Goal: Task Accomplishment & Management: Manage account settings

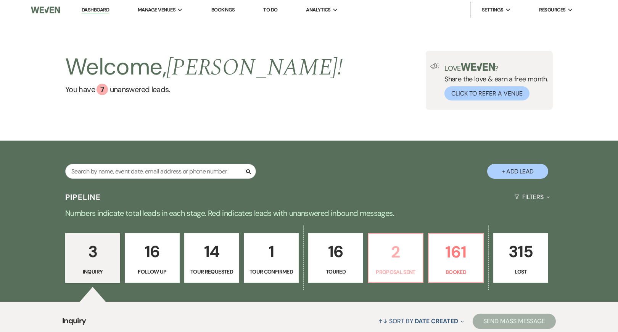
click at [399, 274] on p "Proposal Sent" at bounding box center [395, 271] width 45 height 8
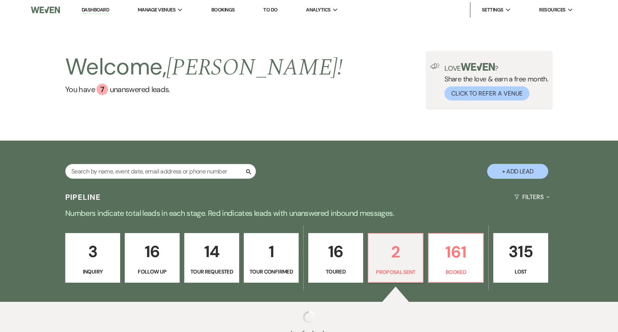
select select "6"
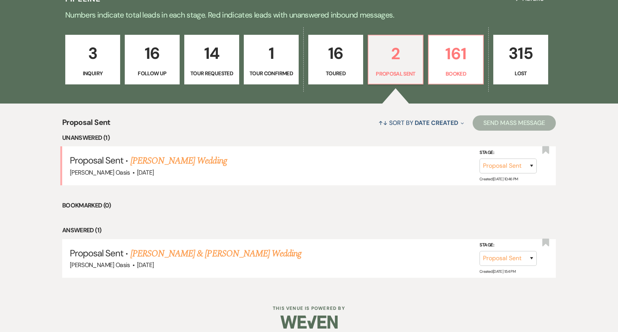
scroll to position [198, 0]
click at [188, 159] on link "[PERSON_NAME] Wedding" at bounding box center [178, 161] width 97 height 14
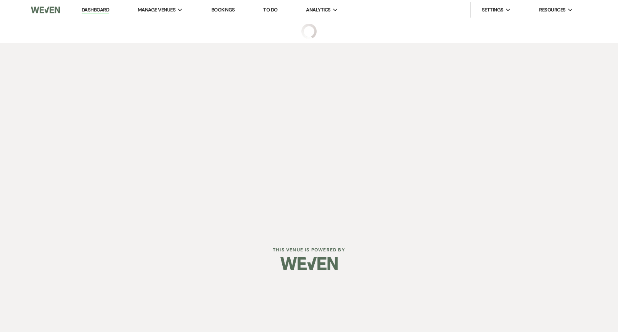
select select "6"
select select "5"
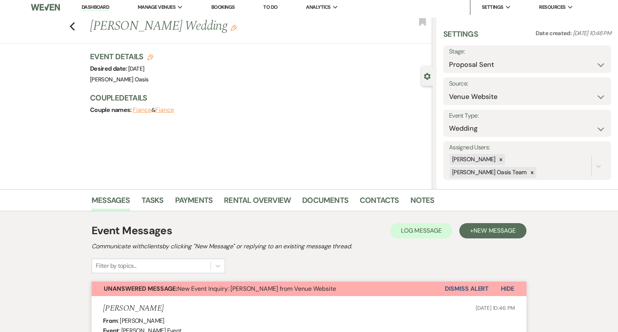
scroll to position [2, 0]
click at [371, 203] on link "Contacts" at bounding box center [379, 202] width 39 height 17
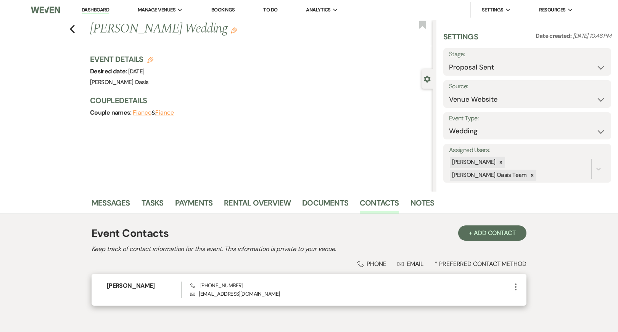
click at [513, 287] on icon "More" at bounding box center [515, 286] width 9 height 9
click at [521, 296] on button "Pencil Edit" at bounding box center [533, 301] width 45 height 13
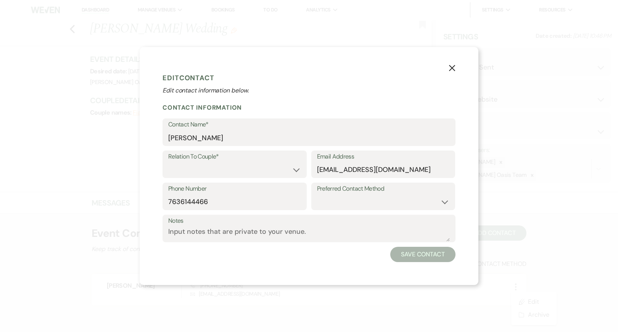
click at [231, 158] on label "Relation To Couple*" at bounding box center [234, 156] width 133 height 11
select select "1"
click at [424, 253] on button "Save Contact" at bounding box center [422, 253] width 65 height 15
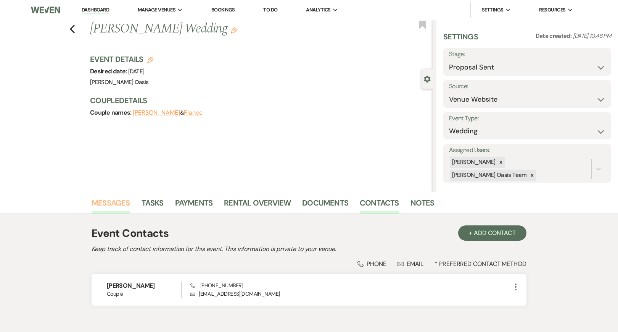
click at [100, 199] on link "Messages" at bounding box center [111, 204] width 39 height 17
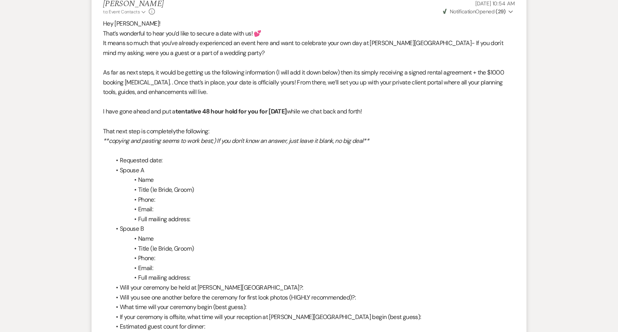
scroll to position [916, 0]
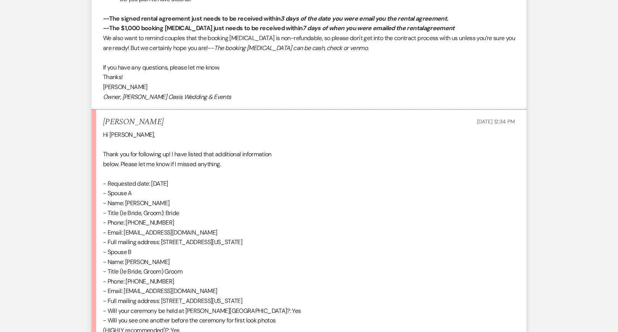
drag, startPoint x: 164, startPoint y: 241, endPoint x: 126, endPoint y: 241, distance: 38.2
click at [126, 241] on div "Hi [PERSON_NAME], Thank you for following up! I have listed that additional inf…" at bounding box center [309, 276] width 412 height 293
copy div "[PERSON_NAME]"
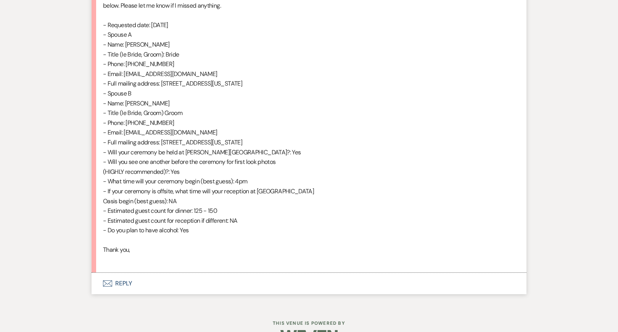
scroll to position [1074, 0]
copy div "[PERSON_NAME]"
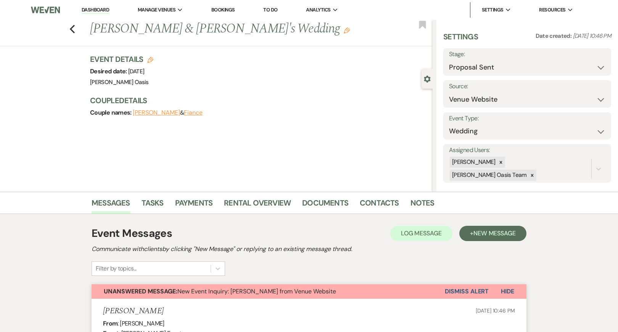
scroll to position [0, 0]
click at [416, 200] on link "Notes" at bounding box center [423, 204] width 24 height 17
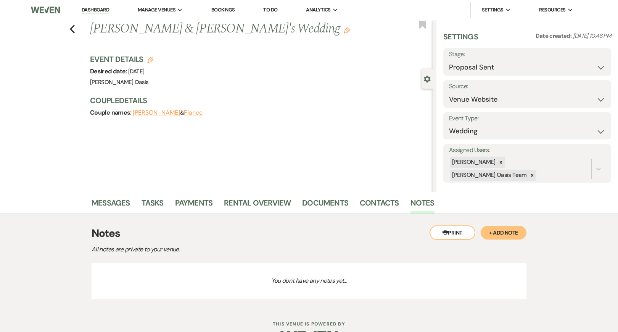
click at [184, 114] on button "Fiance" at bounding box center [193, 112] width 19 height 6
select select "1"
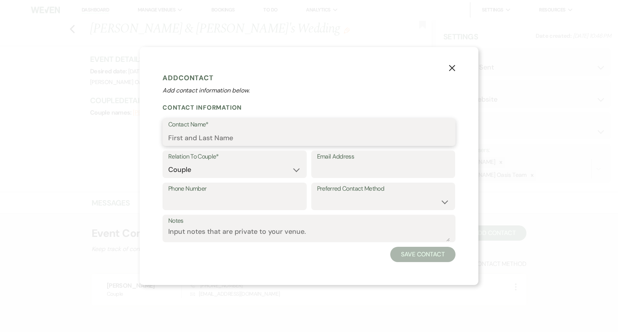
paste input "[PERSON_NAME]"
type input "[PERSON_NAME]"
click at [429, 254] on button "Save Contact" at bounding box center [422, 253] width 65 height 15
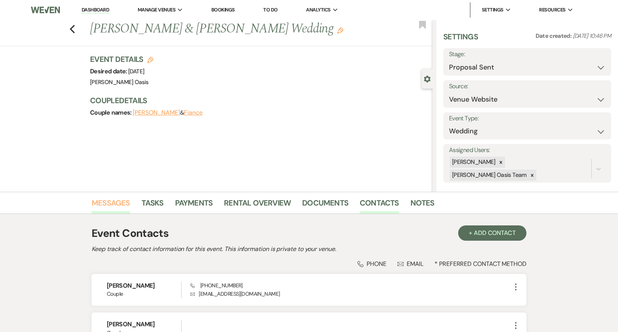
click at [117, 205] on link "Messages" at bounding box center [111, 204] width 39 height 17
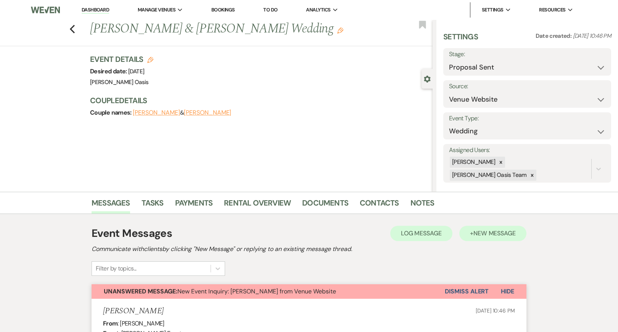
click at [472, 238] on button "+ New Message" at bounding box center [492, 232] width 67 height 15
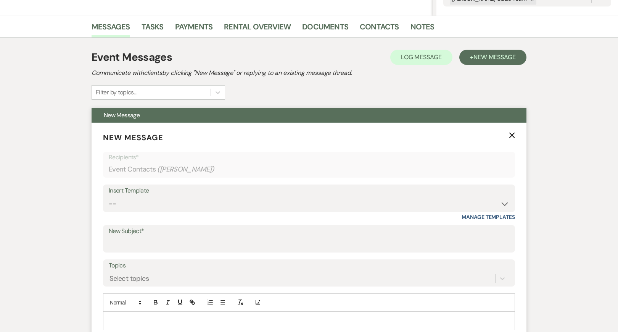
scroll to position [272, 0]
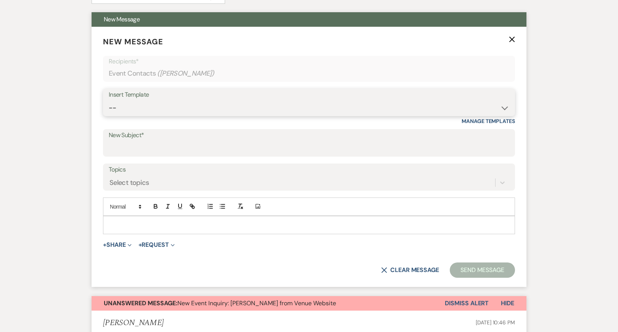
select select "2087"
type input "Rental Agreement :)"
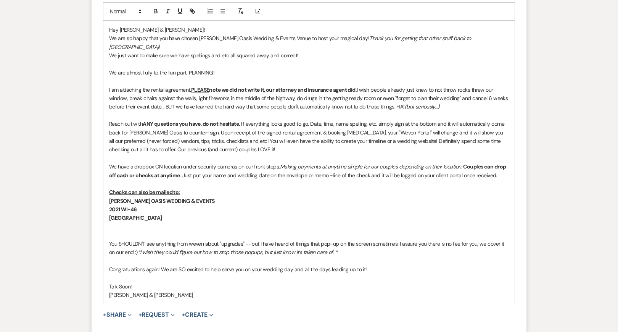
scroll to position [476, 0]
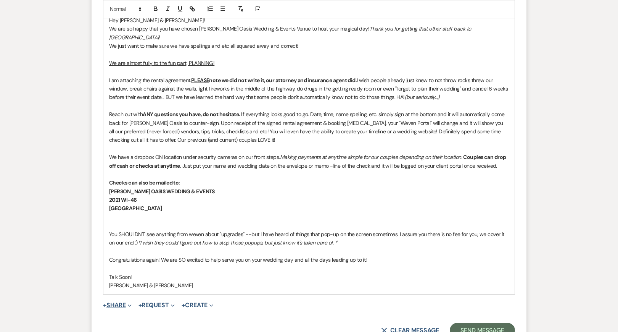
click at [124, 302] on button "+ Share Expand" at bounding box center [117, 305] width 29 height 6
click at [123, 313] on button "Doc Upload Documents" at bounding box center [156, 320] width 107 height 14
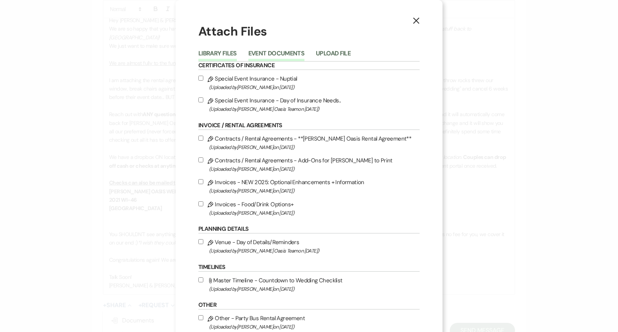
click at [290, 56] on button "Event Documents" at bounding box center [276, 55] width 56 height 11
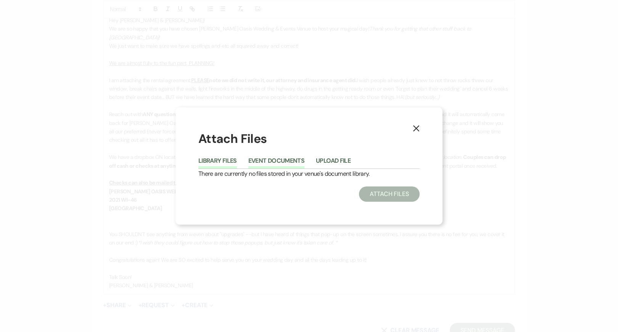
click at [223, 163] on button "Library Files" at bounding box center [217, 163] width 39 height 11
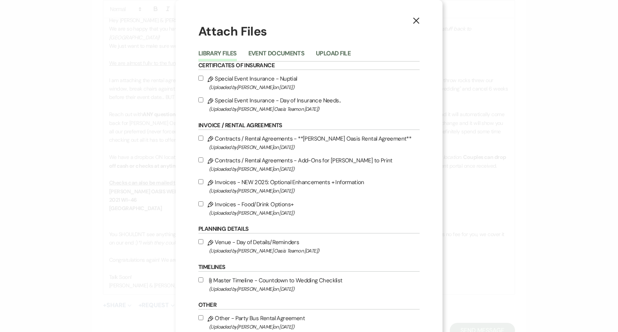
click at [246, 145] on span "(Uploaded by [PERSON_NAME] on [DATE] )" at bounding box center [314, 147] width 211 height 9
click at [203, 140] on input "Pencil Contracts / Rental Agreements - **[PERSON_NAME] Oasis Rental Agreement**…" at bounding box center [200, 137] width 5 height 5
checkbox input "true"
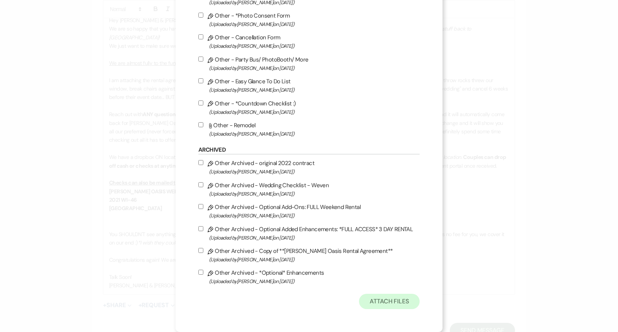
scroll to position [382, 0]
click at [377, 296] on button "Attach Files" at bounding box center [389, 300] width 61 height 15
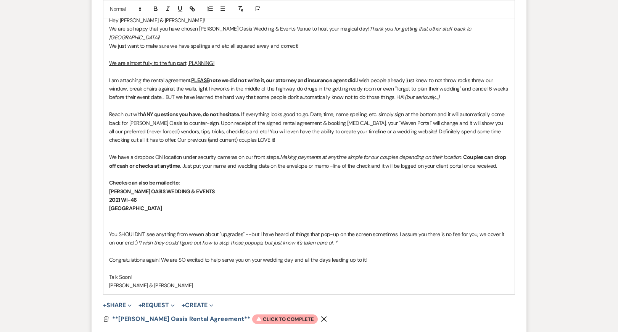
click at [244, 310] on form "New Message X Saving draft... Recipients* Event Contacts ( [PERSON_NAME] ) Inse…" at bounding box center [309, 90] width 435 height 537
click at [252, 314] on span "Warning Click to complete" at bounding box center [285, 319] width 66 height 10
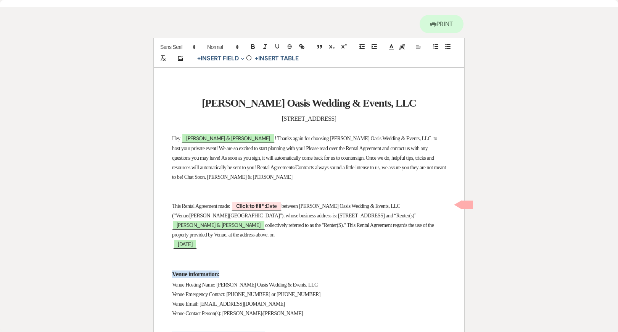
scroll to position [45, 0]
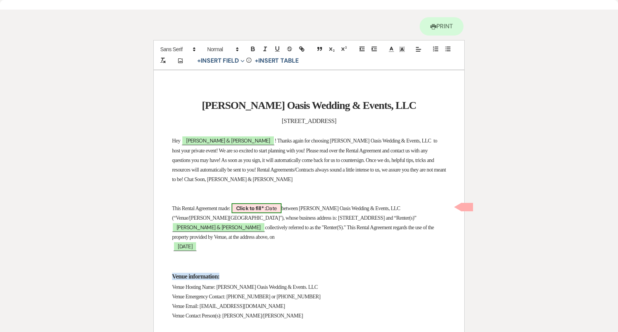
click at [266, 205] on b "Click to fill* :" at bounding box center [251, 208] width 30 height 7
select select "owner"
select select "Date"
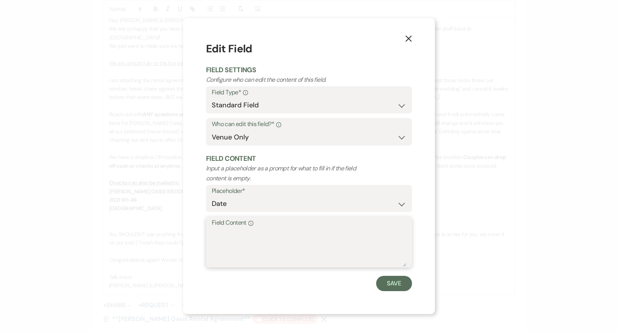
click at [271, 238] on textarea "Field Content Info" at bounding box center [309, 247] width 195 height 38
type textarea "[DATE]"
click at [390, 282] on button "Save" at bounding box center [394, 282] width 36 height 15
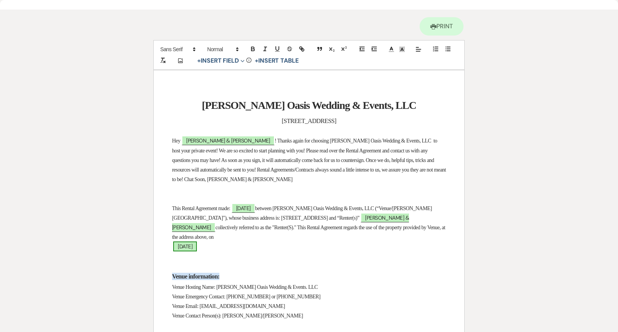
click at [197, 245] on span "[DATE]" at bounding box center [185, 246] width 24 height 10
select select "smartCustomField"
select select "owner"
select select "{{eventDate}}"
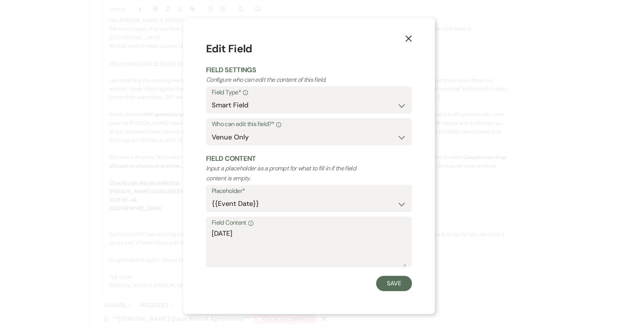
click at [211, 231] on div "Field Content Info [DATE]" at bounding box center [309, 241] width 206 height 51
click at [216, 232] on textarea "[DATE]" at bounding box center [309, 247] width 195 height 38
drag, startPoint x: 295, startPoint y: 232, endPoint x: 386, endPoint y: 226, distance: 92.2
click at [387, 228] on textarea "[DATE]: [DATE] [DATE]" at bounding box center [309, 247] width 195 height 38
type textarea "[DATE]: [DATE]"
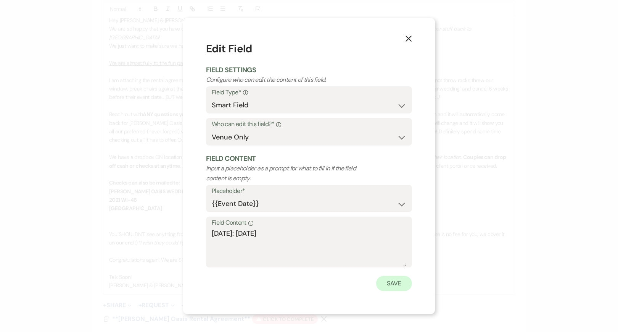
click at [404, 278] on button "Save" at bounding box center [394, 282] width 36 height 15
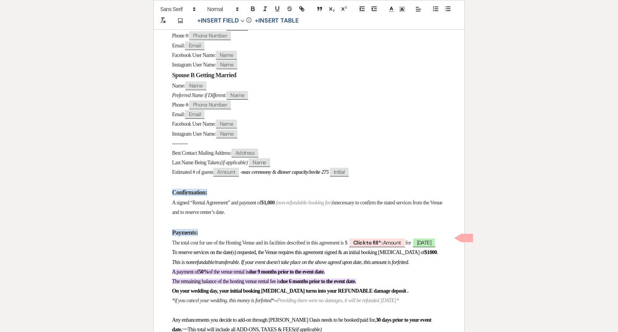
scroll to position [442, 0]
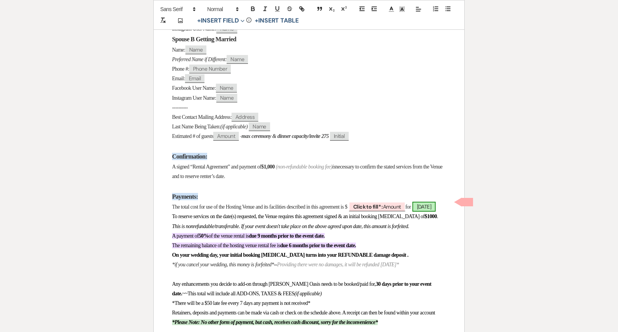
click at [412, 207] on span "[DATE]" at bounding box center [424, 206] width 24 height 10
select select "smartCustomField"
select select "owner"
select select "{{eventDate}}"
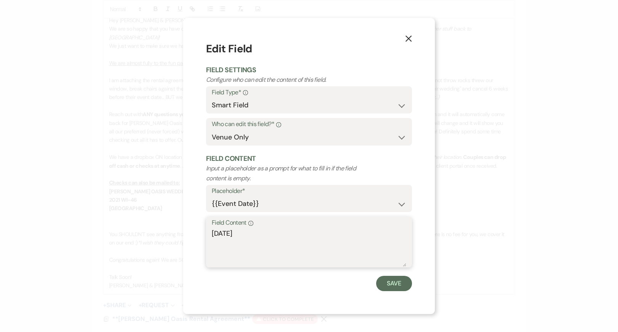
drag, startPoint x: 264, startPoint y: 231, endPoint x: 137, endPoint y: 231, distance: 127.8
click at [137, 231] on div "X Edit Field Field Settings Configure who can edit the content of this field. F…" at bounding box center [309, 166] width 618 height 332
paste textarea "[DATE]: [DATE]"
type textarea "[DATE]: [DATE]"
click at [391, 282] on button "Save" at bounding box center [394, 282] width 36 height 15
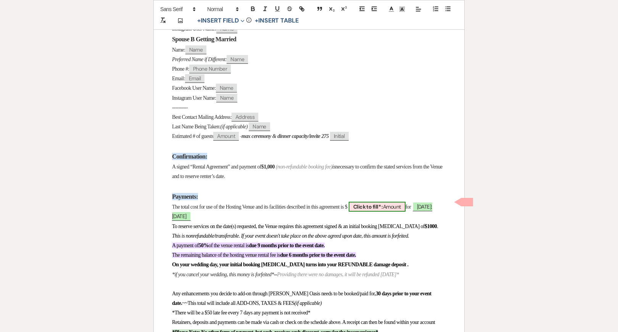
click at [383, 203] on b "Click to fill* :" at bounding box center [368, 206] width 30 height 7
select select "owner"
select select "Amount"
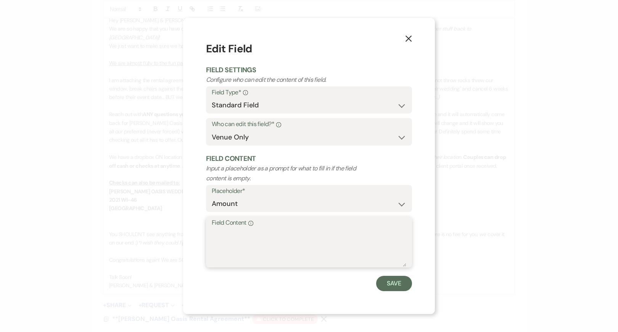
click at [328, 232] on textarea "Field Content Info" at bounding box center [309, 247] width 195 height 38
type textarea "3,650"
click at [394, 282] on button "Save" at bounding box center [394, 282] width 36 height 15
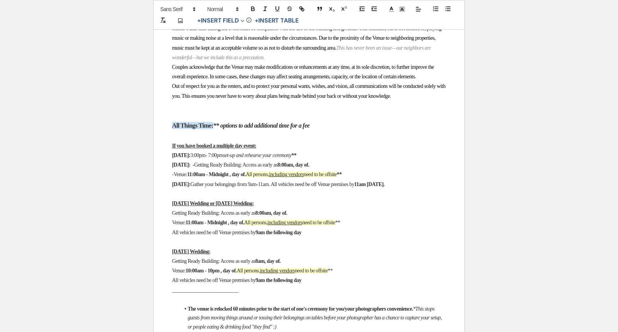
scroll to position [774, 0]
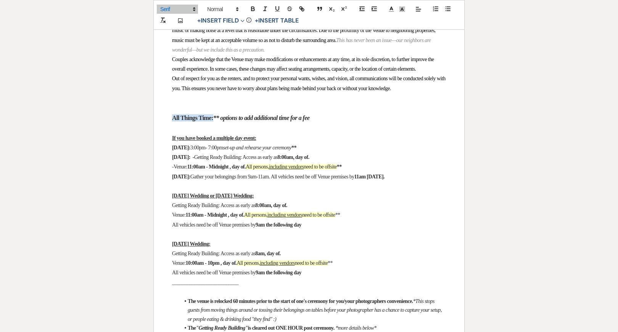
drag, startPoint x: 306, startPoint y: 264, endPoint x: 172, endPoint y: 159, distance: 169.9
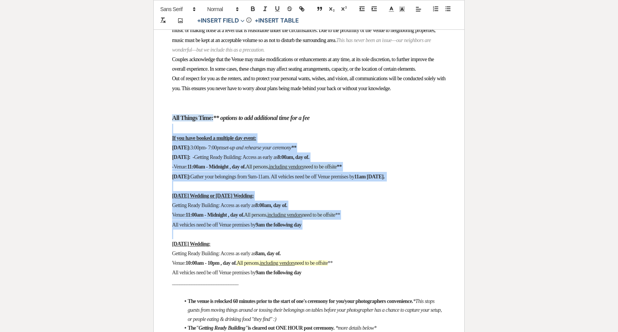
drag, startPoint x: 325, startPoint y: 262, endPoint x: 167, endPoint y: 156, distance: 189.9
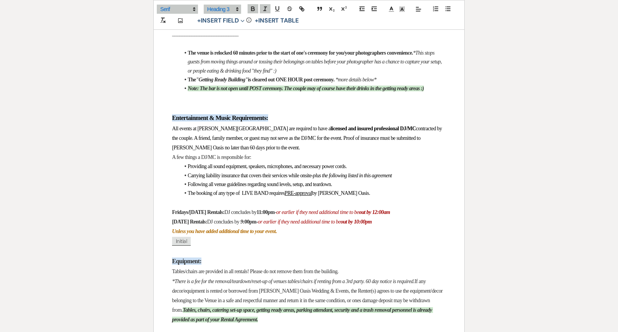
scroll to position [915, 0]
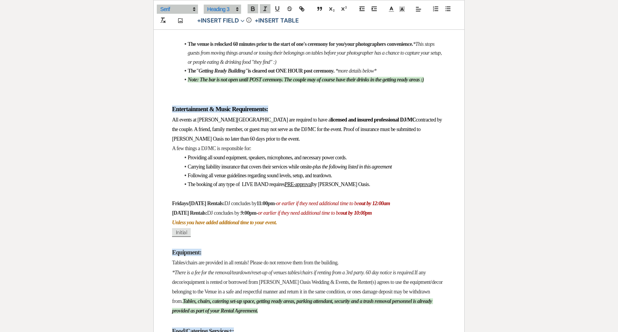
drag, startPoint x: 442, startPoint y: 238, endPoint x: 151, endPoint y: 238, distance: 290.7
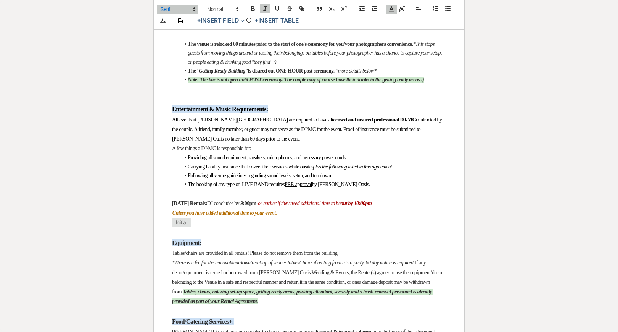
drag, startPoint x: 414, startPoint y: 237, endPoint x: 214, endPoint y: 238, distance: 199.5
click at [214, 208] on p "[DATE] Rentals: DJ concludes by 9 :00pm- or earlier if they need additional tim…" at bounding box center [309, 203] width 274 height 10
click at [236, 227] on p "﻿ Initial ﻿" at bounding box center [309, 222] width 274 height 10
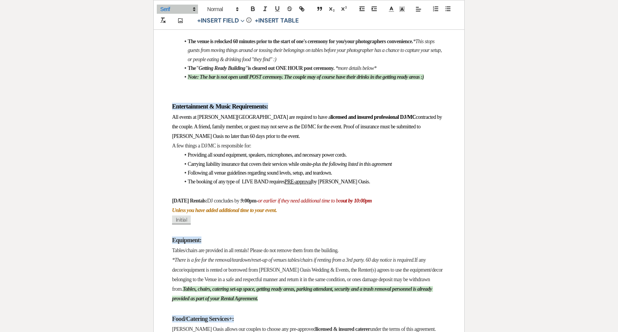
scroll to position [921, 0]
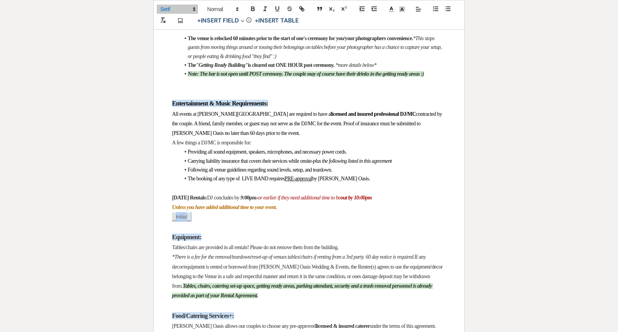
drag, startPoint x: 212, startPoint y: 248, endPoint x: 163, endPoint y: 248, distance: 48.5
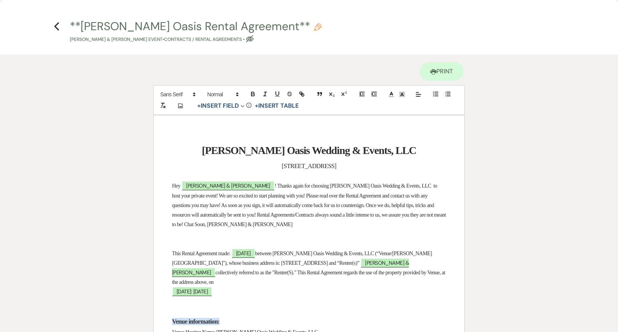
scroll to position [0, 0]
click at [55, 24] on icon "Previous" at bounding box center [57, 26] width 6 height 9
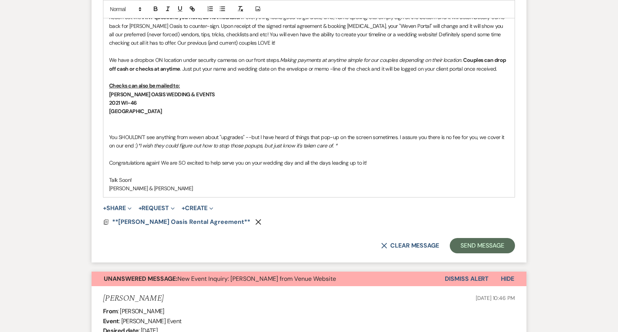
scroll to position [578, 0]
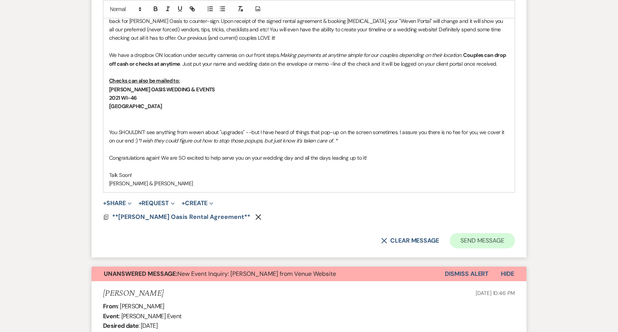
click at [496, 233] on button "Send Message" at bounding box center [482, 240] width 65 height 15
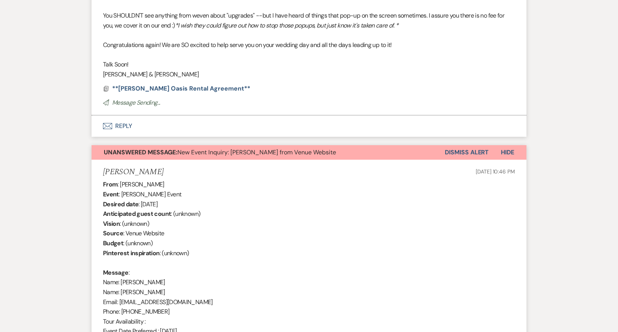
click at [476, 145] on button "Dismiss Alert" at bounding box center [467, 152] width 44 height 14
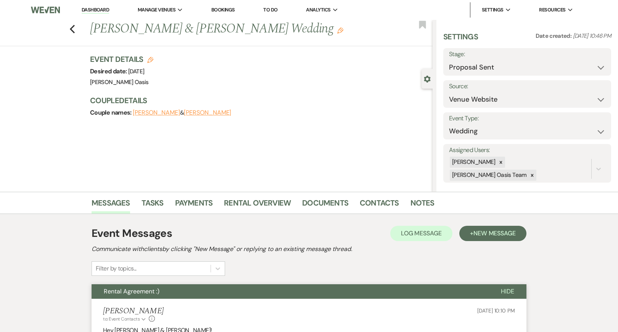
scroll to position [0, 0]
click at [95, 7] on link "Dashboard" at bounding box center [95, 9] width 27 height 7
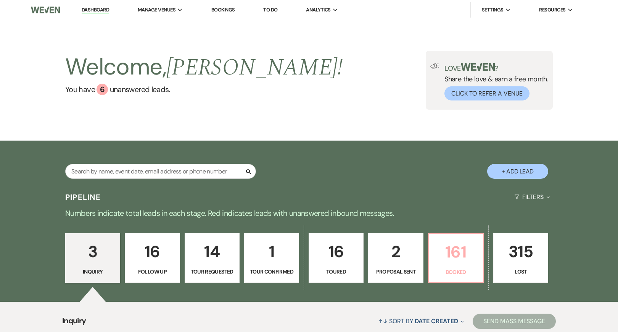
click at [445, 243] on p "161" at bounding box center [455, 252] width 45 height 26
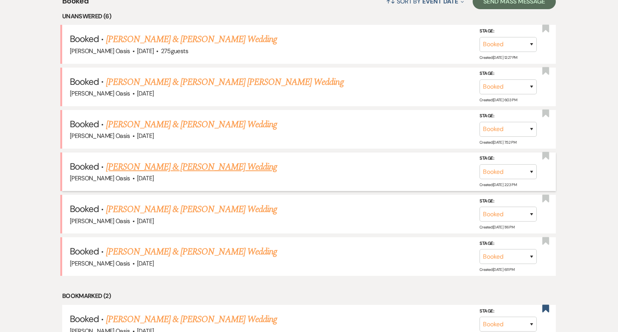
scroll to position [341, 0]
